Goal: Task Accomplishment & Management: Complete application form

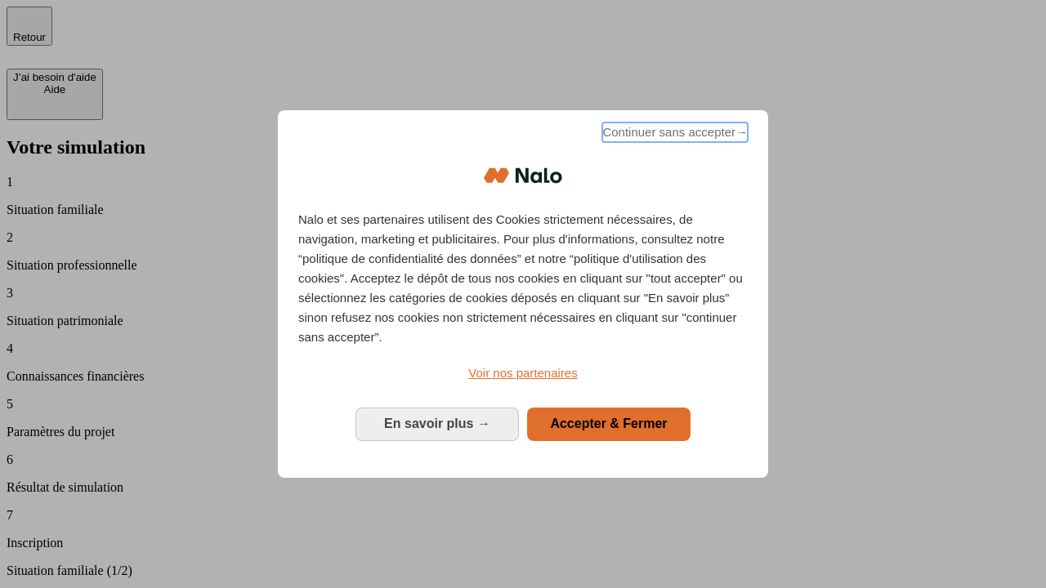
click at [673, 135] on span "Continuer sans accepter →" at bounding box center [674, 133] width 145 height 20
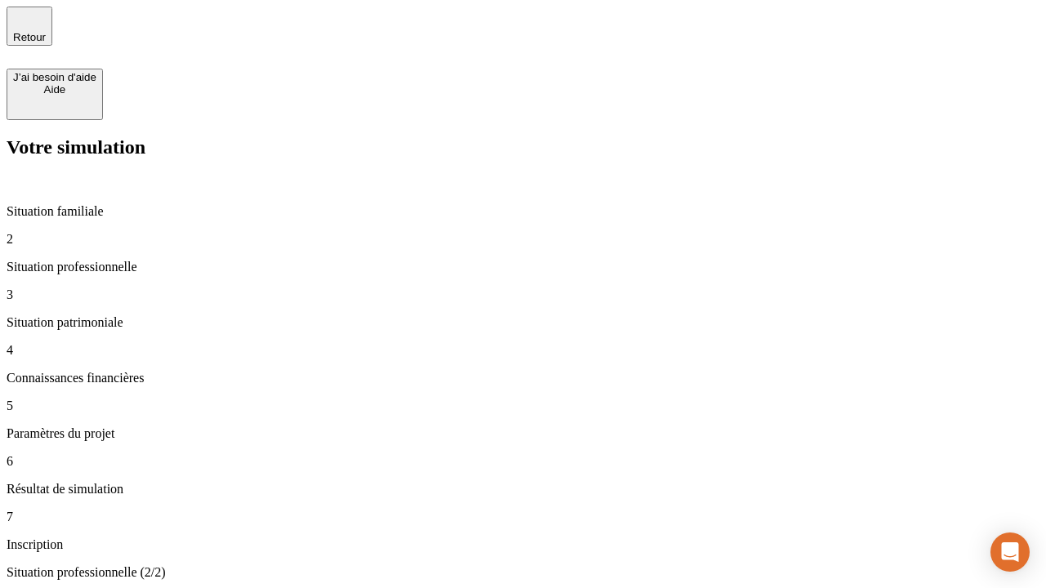
type input "30 000"
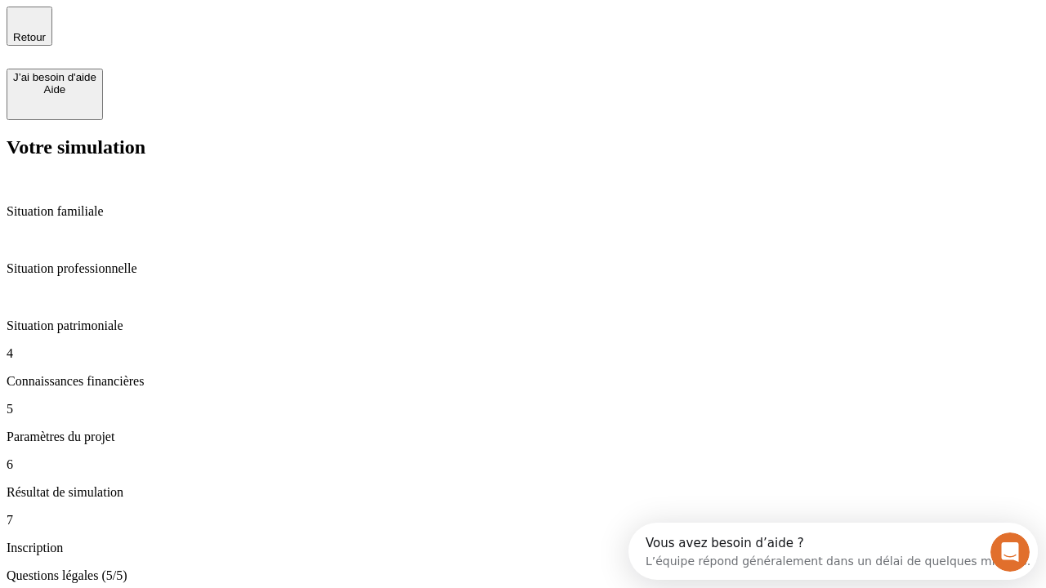
type input "25"
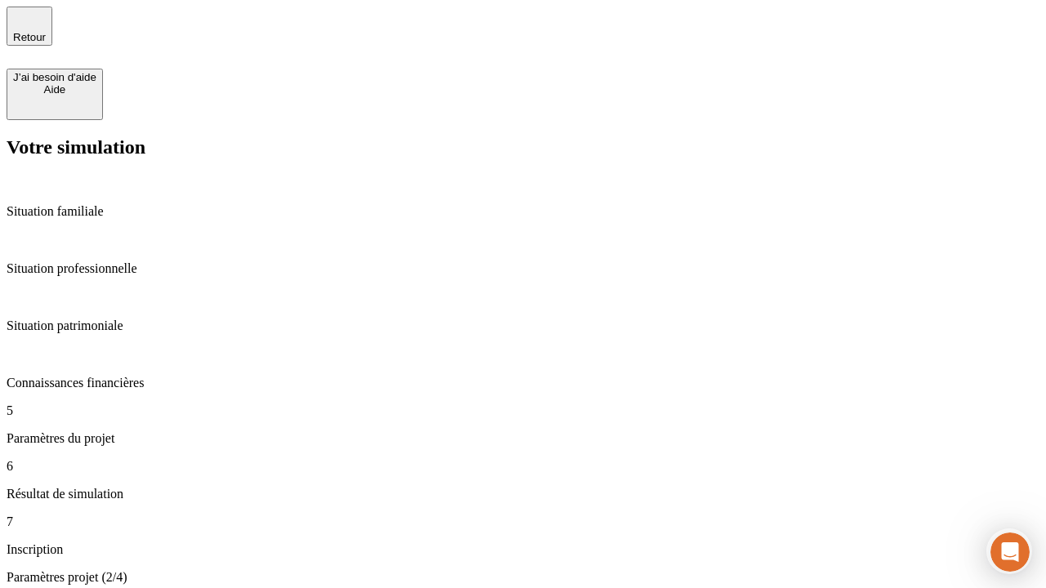
type input "5"
type input "1 000"
type input "640"
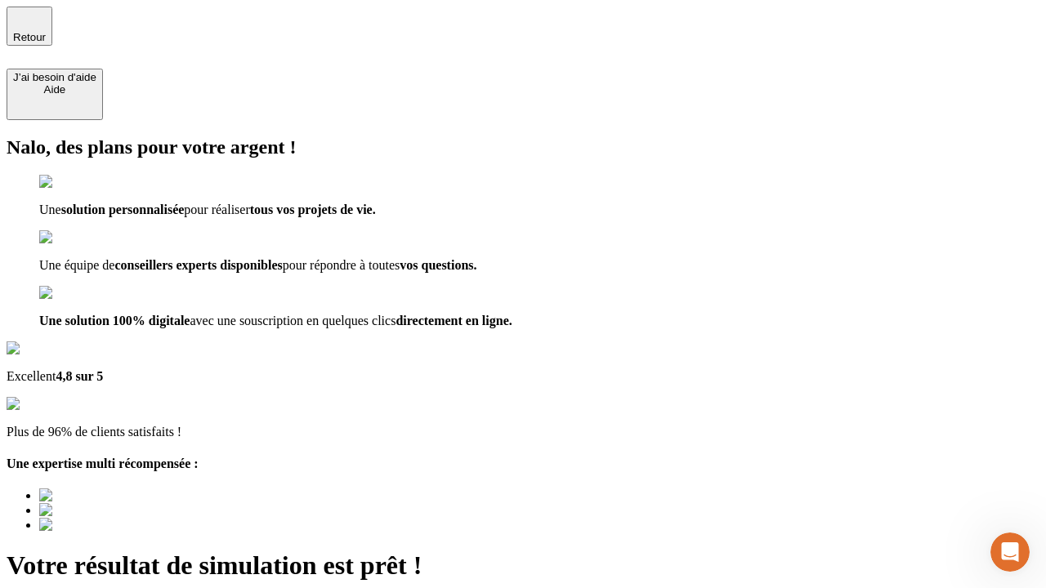
type input "[EMAIL_ADDRESS][PERSON_NAME][DOMAIN_NAME]"
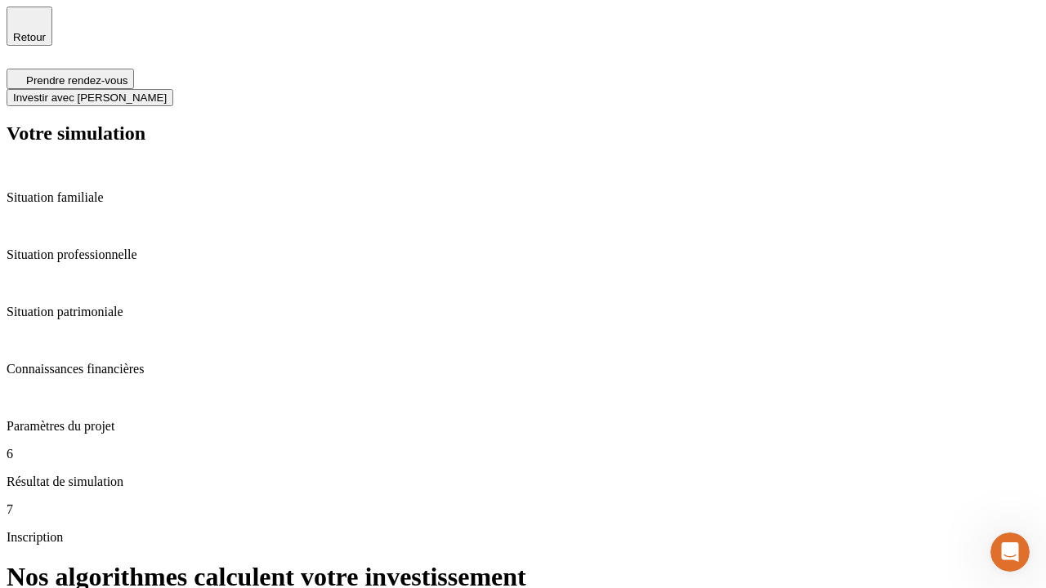
scroll to position [7, 0]
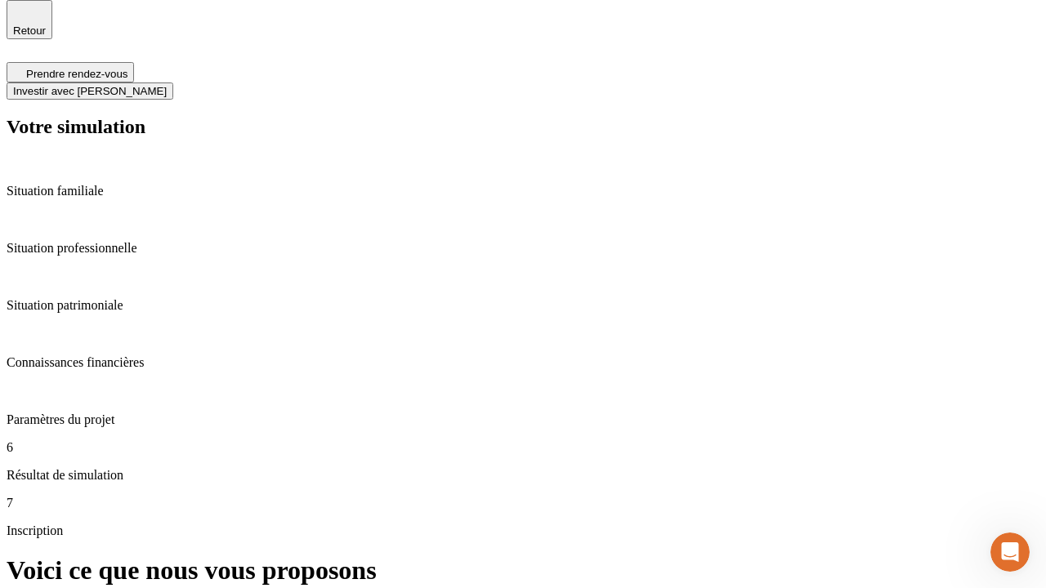
click at [167, 85] on span "Investir avec [PERSON_NAME]" at bounding box center [90, 91] width 154 height 12
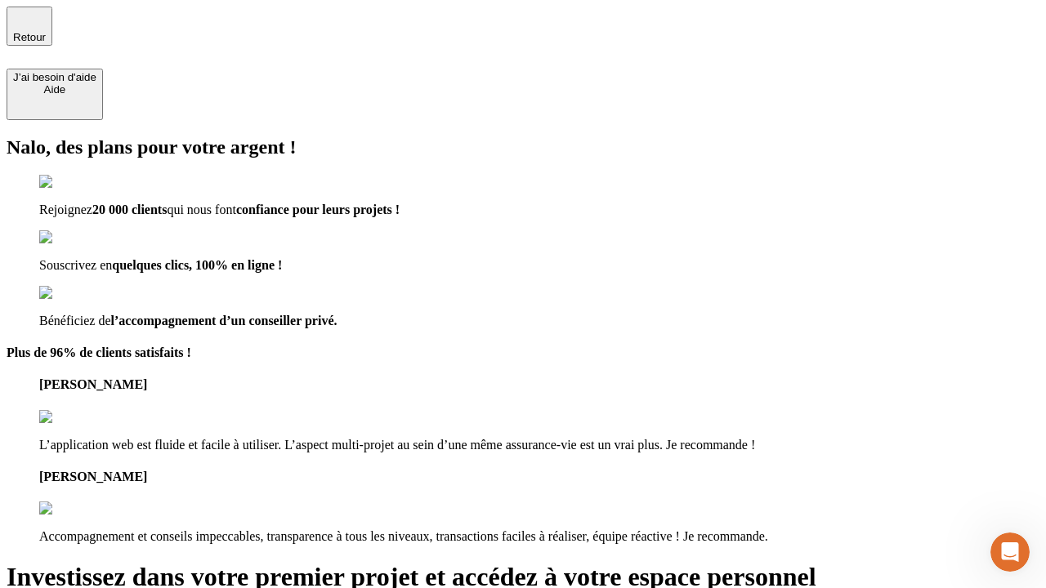
type input "[EMAIL_ADDRESS][PERSON_NAME][DOMAIN_NAME]"
